Goal: Submit feedback/report problem

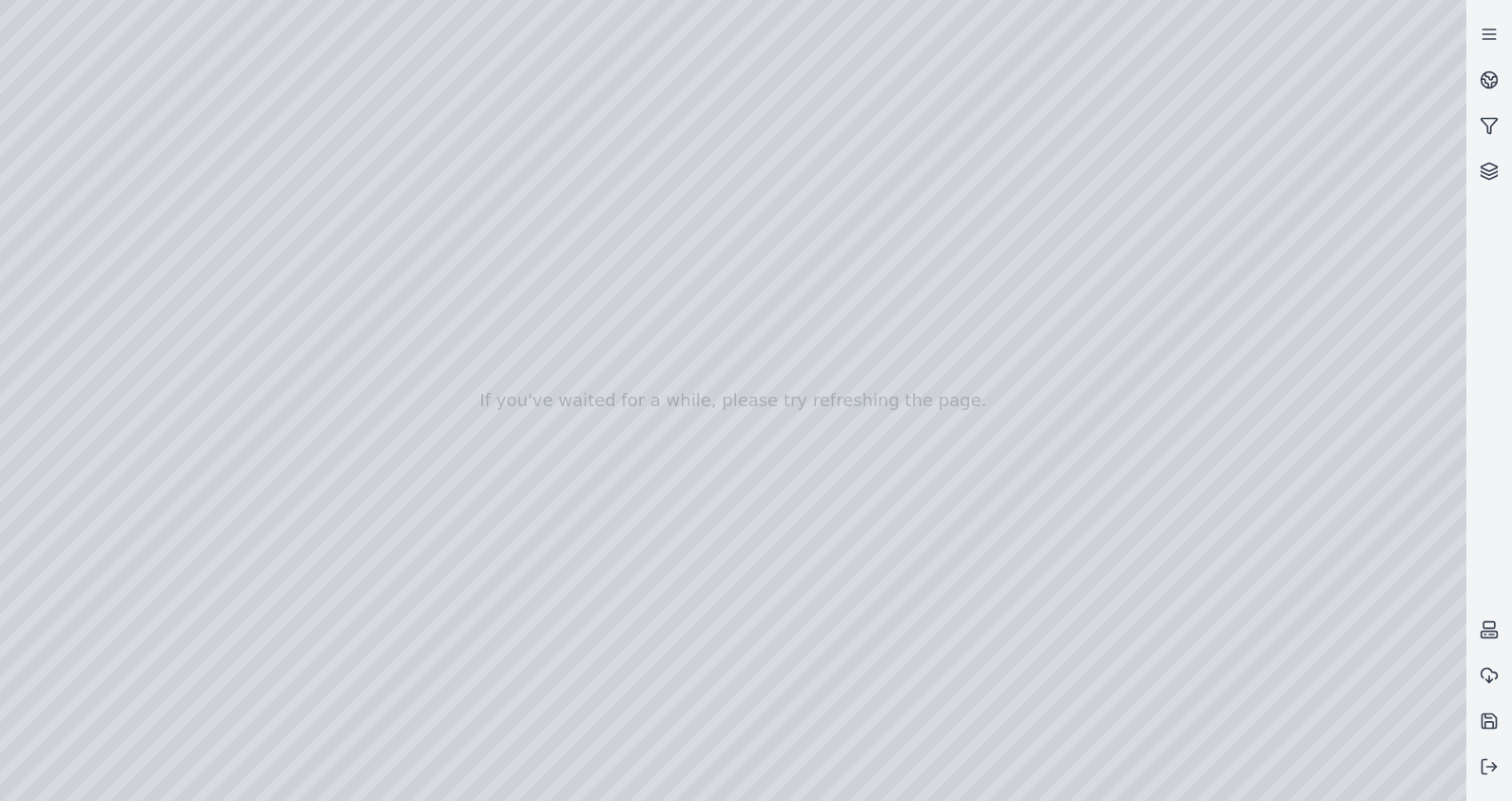
drag, startPoint x: 866, startPoint y: 474, endPoint x: 810, endPoint y: 548, distance: 92.8
drag, startPoint x: 666, startPoint y: 472, endPoint x: 652, endPoint y: 592, distance: 120.8
drag, startPoint x: 782, startPoint y: 499, endPoint x: 542, endPoint y: 694, distance: 309.2
click at [542, 694] on div at bounding box center [732, 400] width 1466 height 801
drag, startPoint x: 751, startPoint y: 407, endPoint x: 818, endPoint y: 786, distance: 384.9
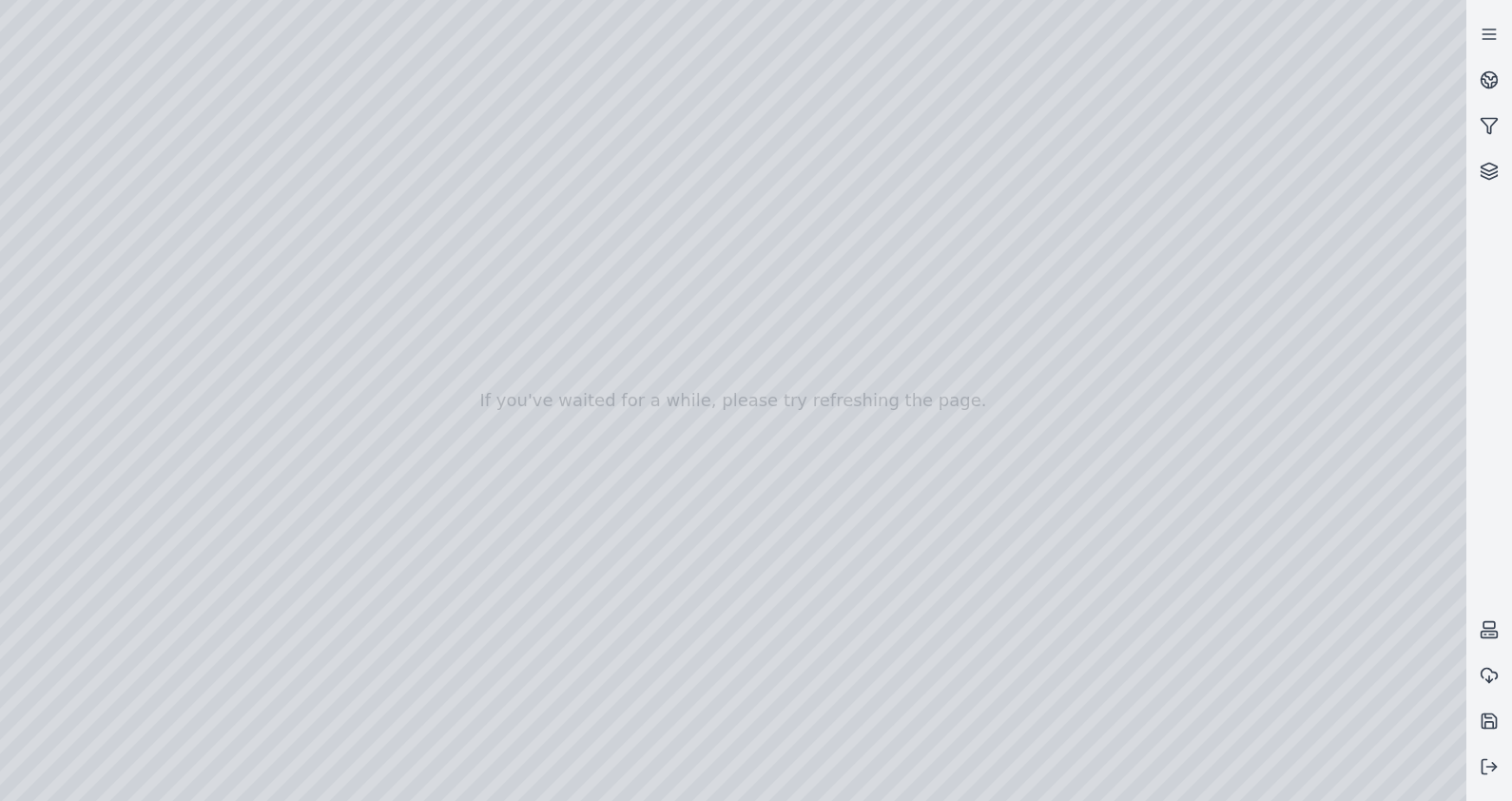
drag, startPoint x: 805, startPoint y: 480, endPoint x: 880, endPoint y: 366, distance: 136.5
drag, startPoint x: 1004, startPoint y: 484, endPoint x: 625, endPoint y: 465, distance: 379.5
drag, startPoint x: 1156, startPoint y: 552, endPoint x: 893, endPoint y: 478, distance: 273.2
drag, startPoint x: 893, startPoint y: 478, endPoint x: 1062, endPoint y: 442, distance: 172.8
drag, startPoint x: 951, startPoint y: 439, endPoint x: 1131, endPoint y: 425, distance: 180.5
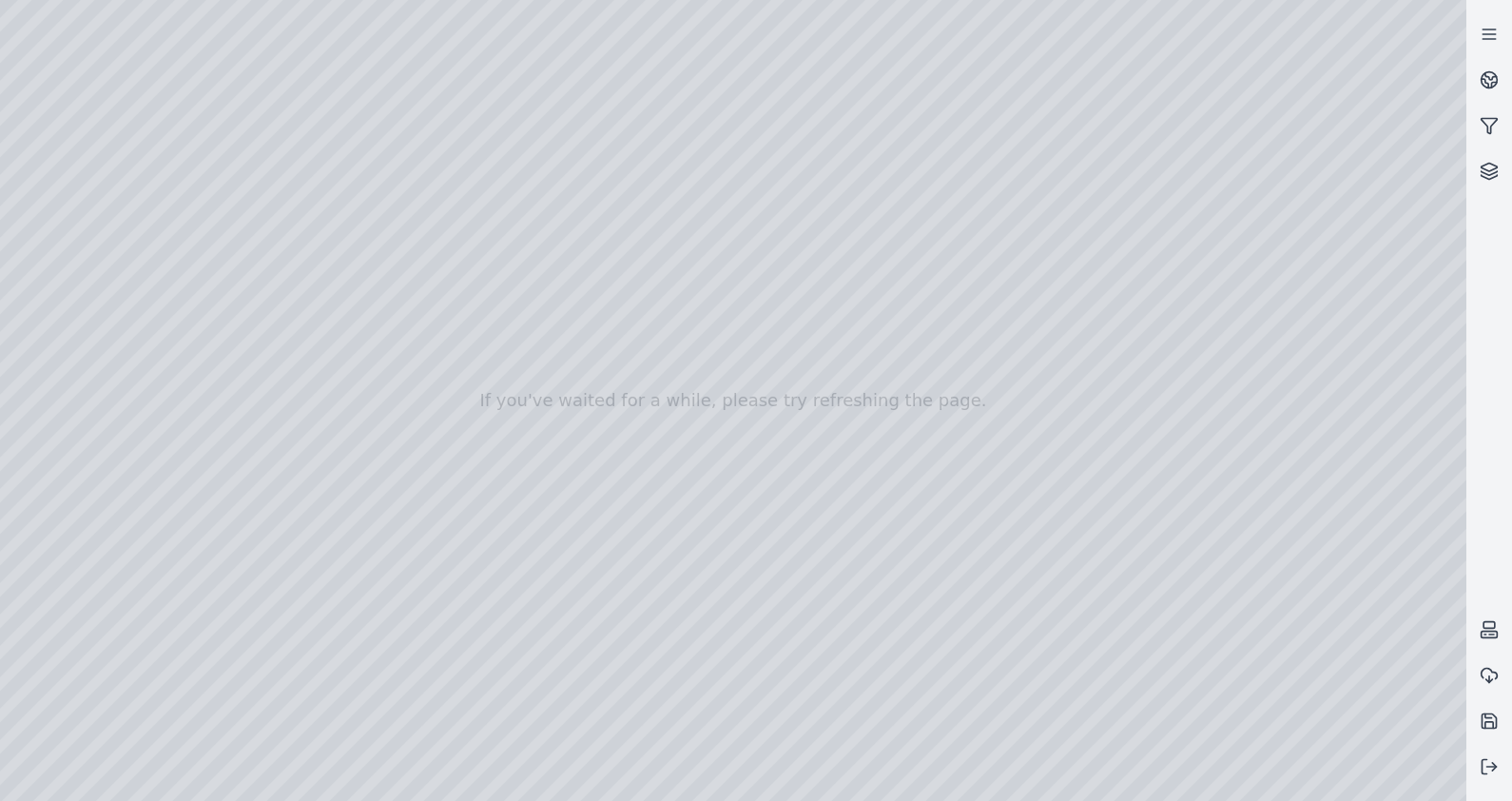
drag, startPoint x: 1121, startPoint y: 581, endPoint x: 871, endPoint y: 723, distance: 287.5
drag, startPoint x: 983, startPoint y: 566, endPoint x: 657, endPoint y: 534, distance: 327.6
drag, startPoint x: 764, startPoint y: 532, endPoint x: 457, endPoint y: 623, distance: 320.2
drag, startPoint x: 688, startPoint y: 566, endPoint x: 335, endPoint y: 592, distance: 354.0
click at [1493, 770] on icon at bounding box center [1489, 766] width 19 height 19
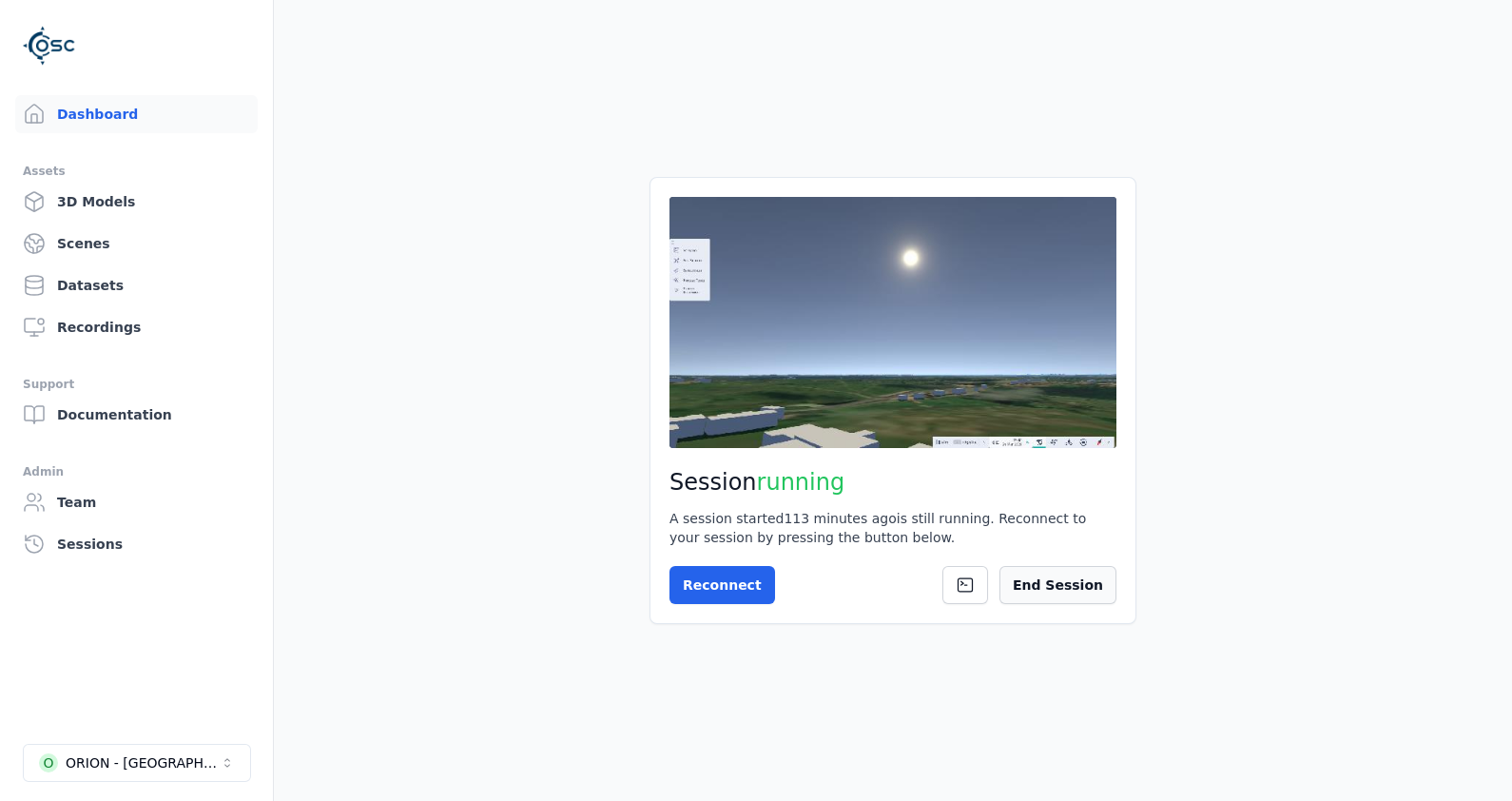
click at [1074, 586] on button "End Session" at bounding box center [1058, 586] width 117 height 38
